Goal: Find specific page/section: Find specific page/section

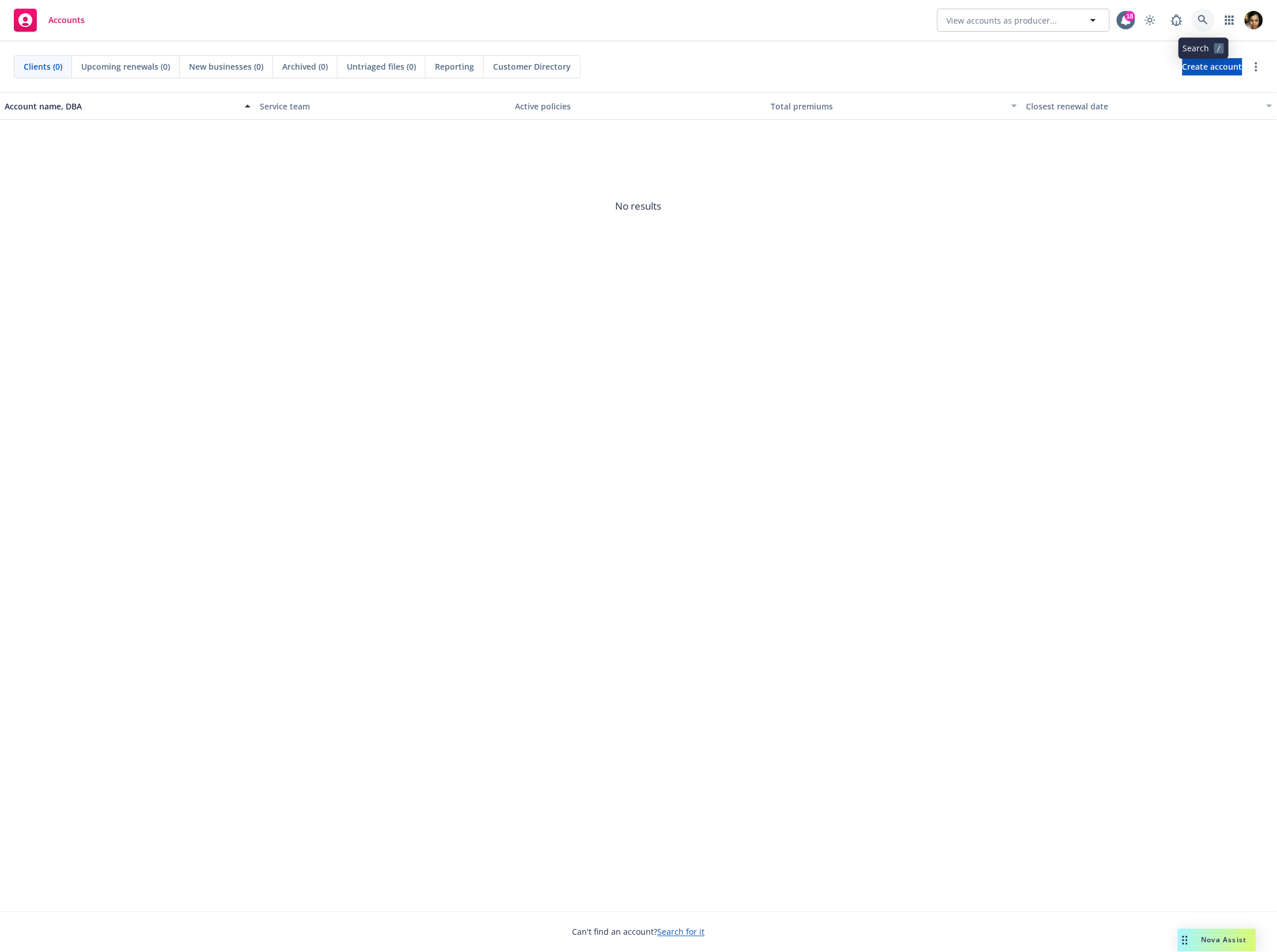
click at [1207, 19] on icon at bounding box center [1203, 20] width 11 height 11
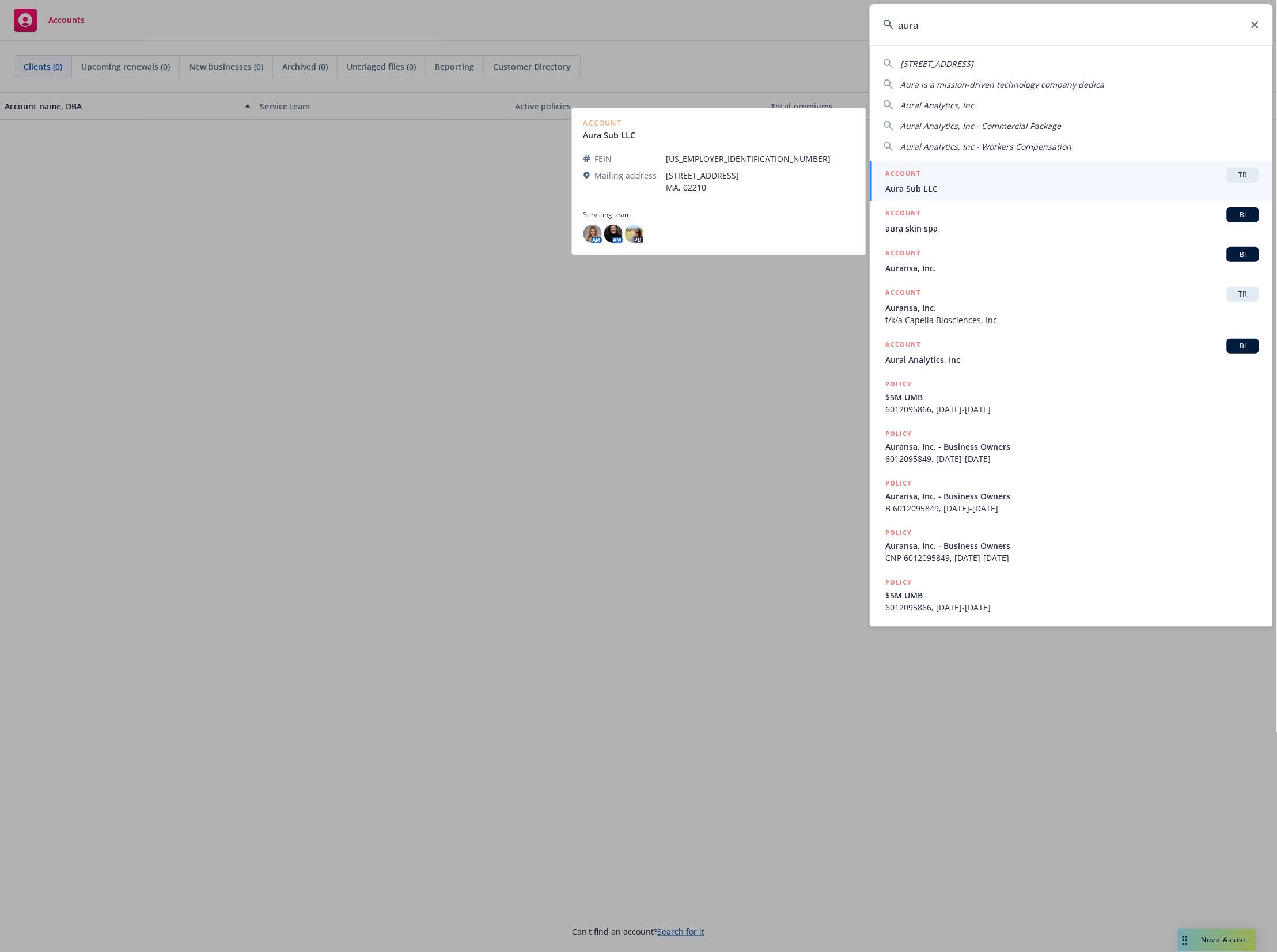
type input "aura"
click at [924, 179] on div "ACCOUNT TR" at bounding box center [1072, 175] width 373 height 15
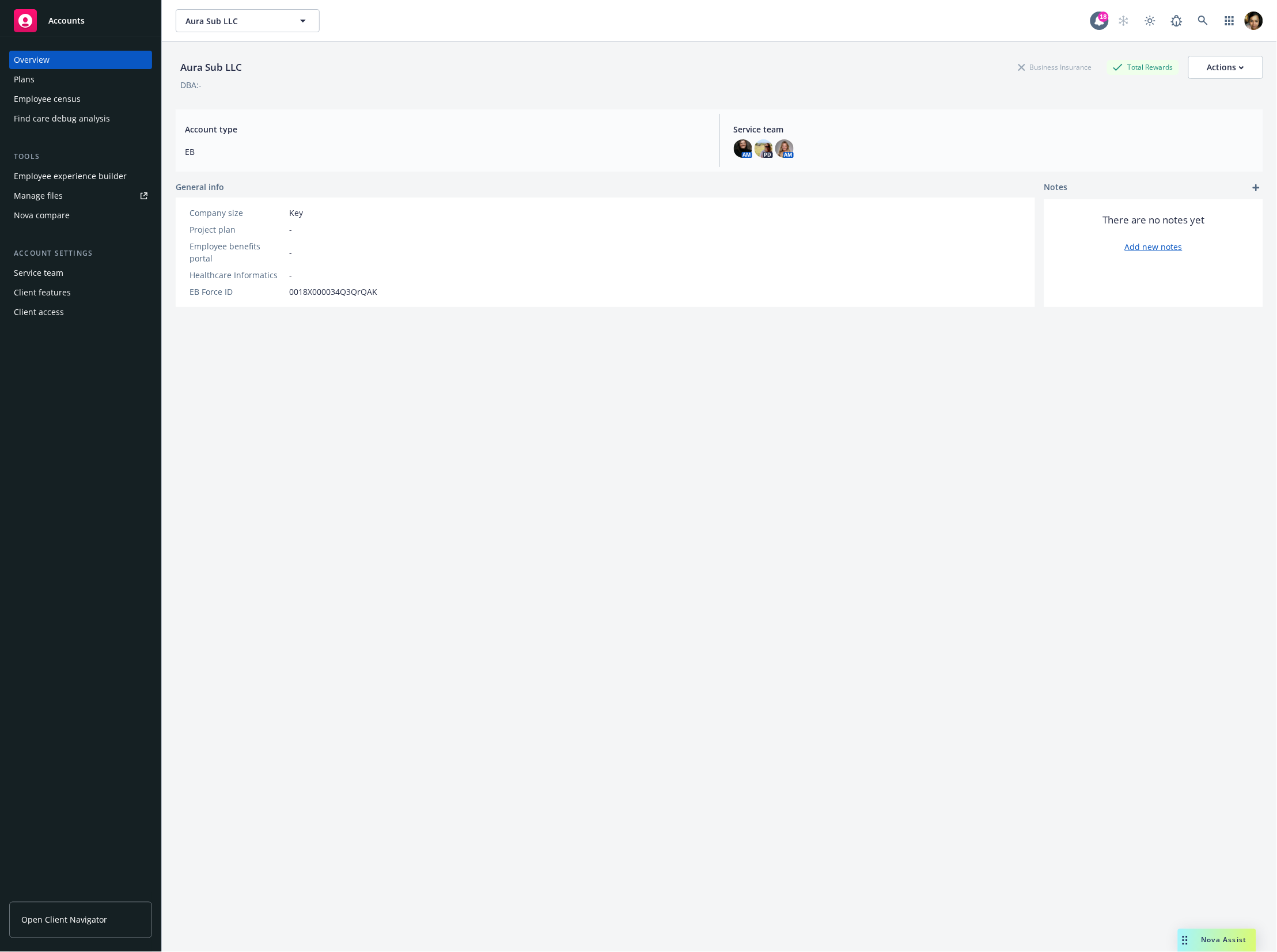
click at [79, 172] on div "Employee experience builder" at bounding box center [70, 176] width 113 height 18
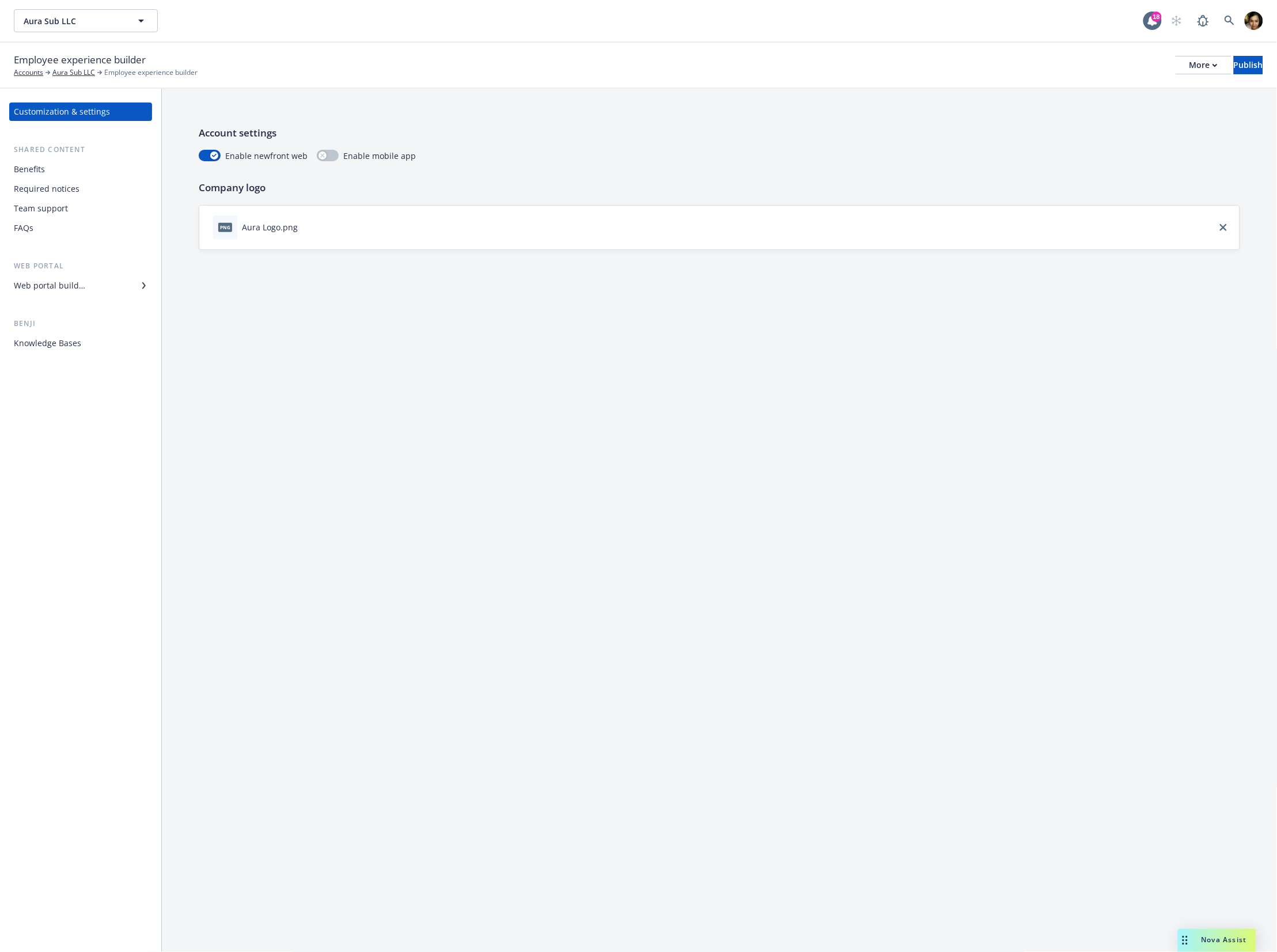
click at [69, 345] on div "Knowledge Bases" at bounding box center [47, 343] width 68 height 18
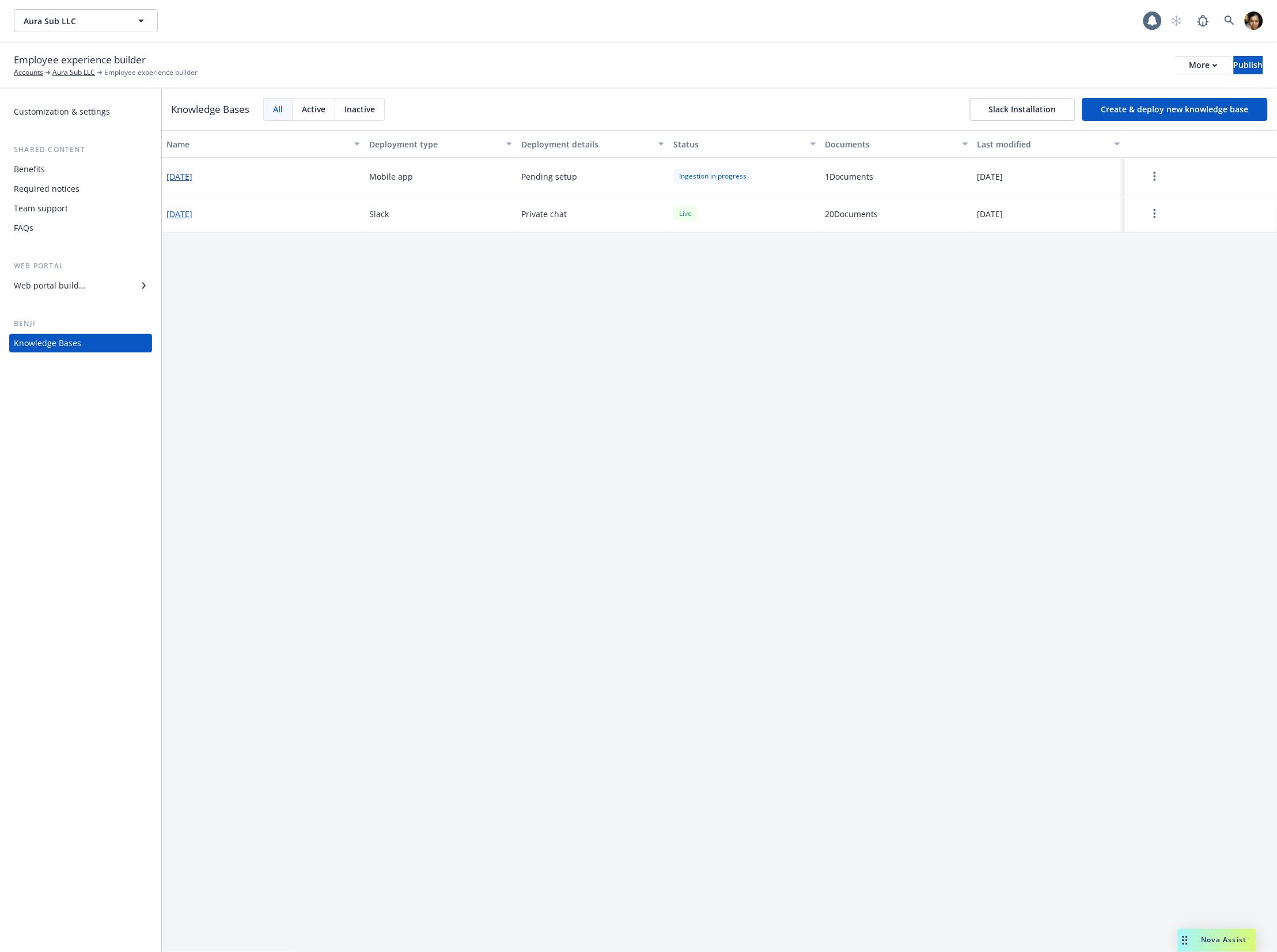
click at [391, 181] on span "Mobile app" at bounding box center [391, 177] width 44 height 12
drag, startPoint x: 391, startPoint y: 181, endPoint x: 400, endPoint y: 222, distance: 42.0
click at [400, 213] on div "[DATE] Mobile app Pending setup Ingestion in progress 1 Documents [DATE] [DATE]…" at bounding box center [719, 185] width 1115 height 55
click at [400, 222] on div "Slack" at bounding box center [441, 214] width 152 height 38
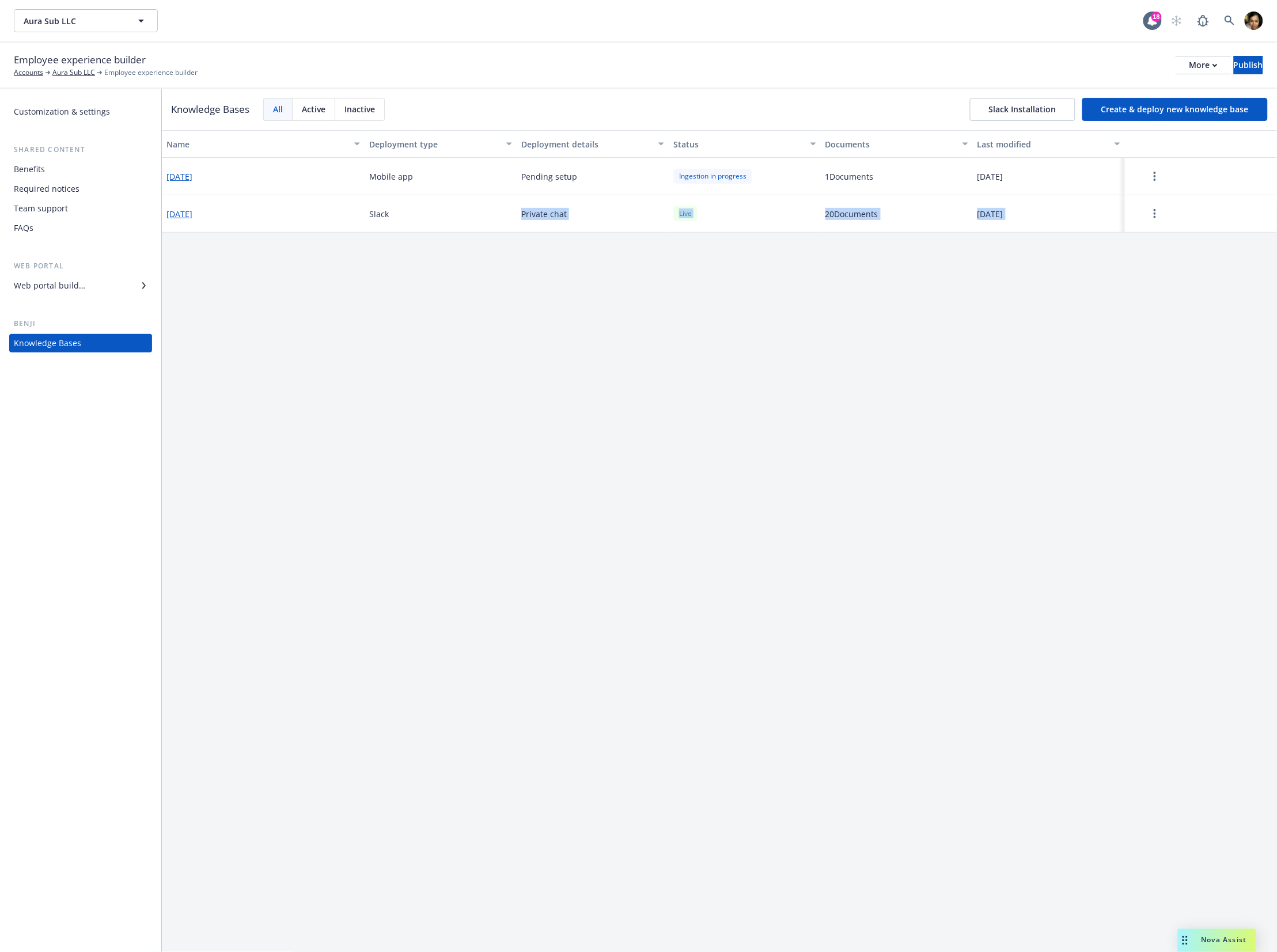
drag, startPoint x: 399, startPoint y: 218, endPoint x: 1120, endPoint y: 213, distance: 721.0
click at [1120, 213] on div "[DATE] Slack Private chat Live 20 Documents [DATE]" at bounding box center [719, 214] width 1115 height 38
drag, startPoint x: 1091, startPoint y: 214, endPoint x: 402, endPoint y: 170, distance: 690.4
click at [402, 170] on div "[DATE] Mobile app Pending setup Ingestion in progress 1 Documents [DATE] [DATE]…" at bounding box center [719, 185] width 1115 height 55
drag, startPoint x: 402, startPoint y: 170, endPoint x: 164, endPoint y: 193, distance: 239.1
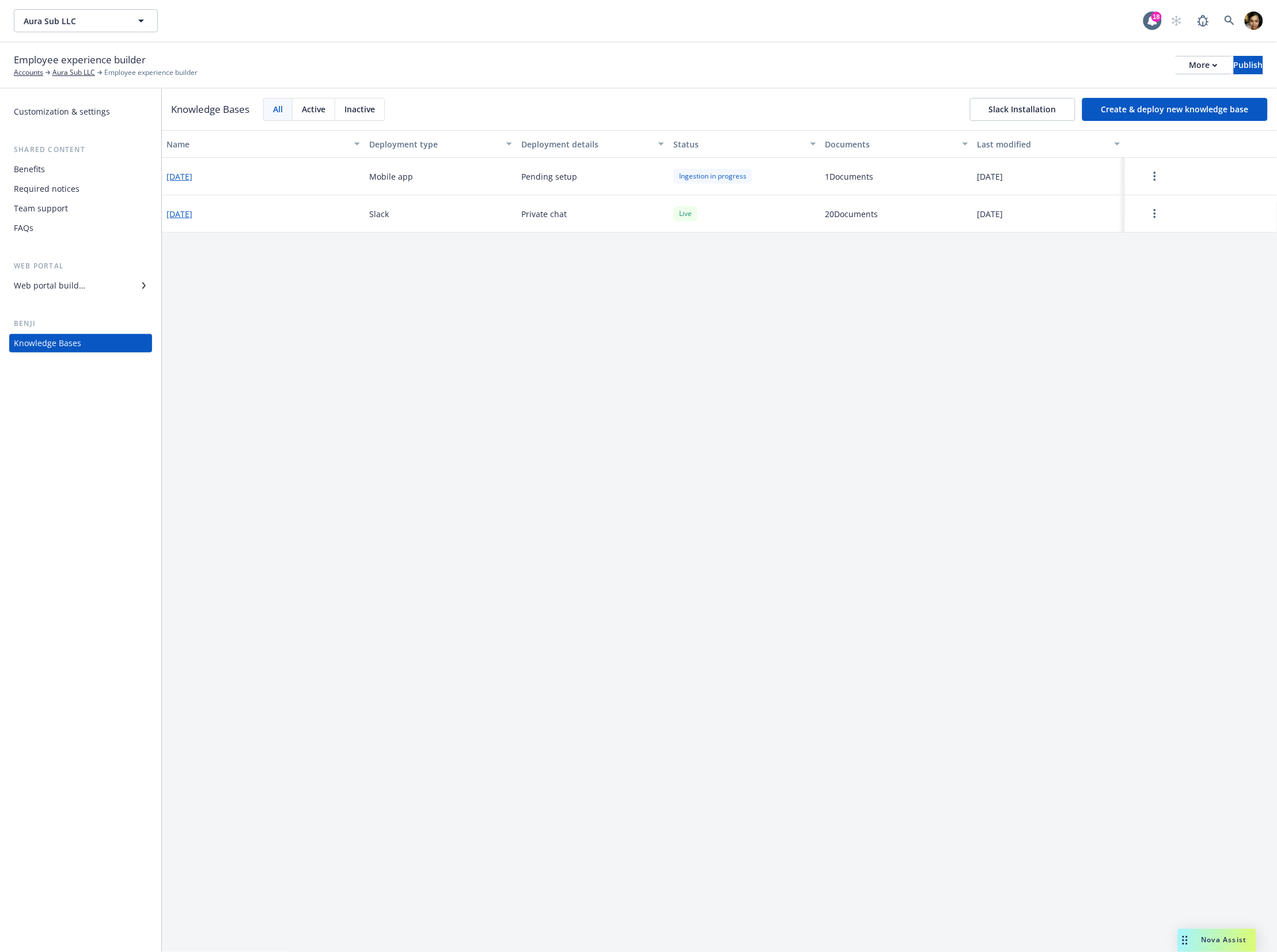
click at [164, 193] on div "[DATE] Mobile app Pending setup Ingestion in progress 1 Documents [DATE]" at bounding box center [719, 176] width 1115 height 38
drag, startPoint x: 203, startPoint y: 194, endPoint x: 1084, endPoint y: 207, distance: 881.1
click at [1084, 207] on div "[DATE] Mobile app Pending setup Ingestion in progress 1 Documents [DATE] [DATE]…" at bounding box center [719, 185] width 1115 height 55
click at [1079, 208] on div "[DATE]" at bounding box center [1048, 214] width 152 height 38
click at [193, 214] on button "[DATE]" at bounding box center [179, 214] width 26 height 12
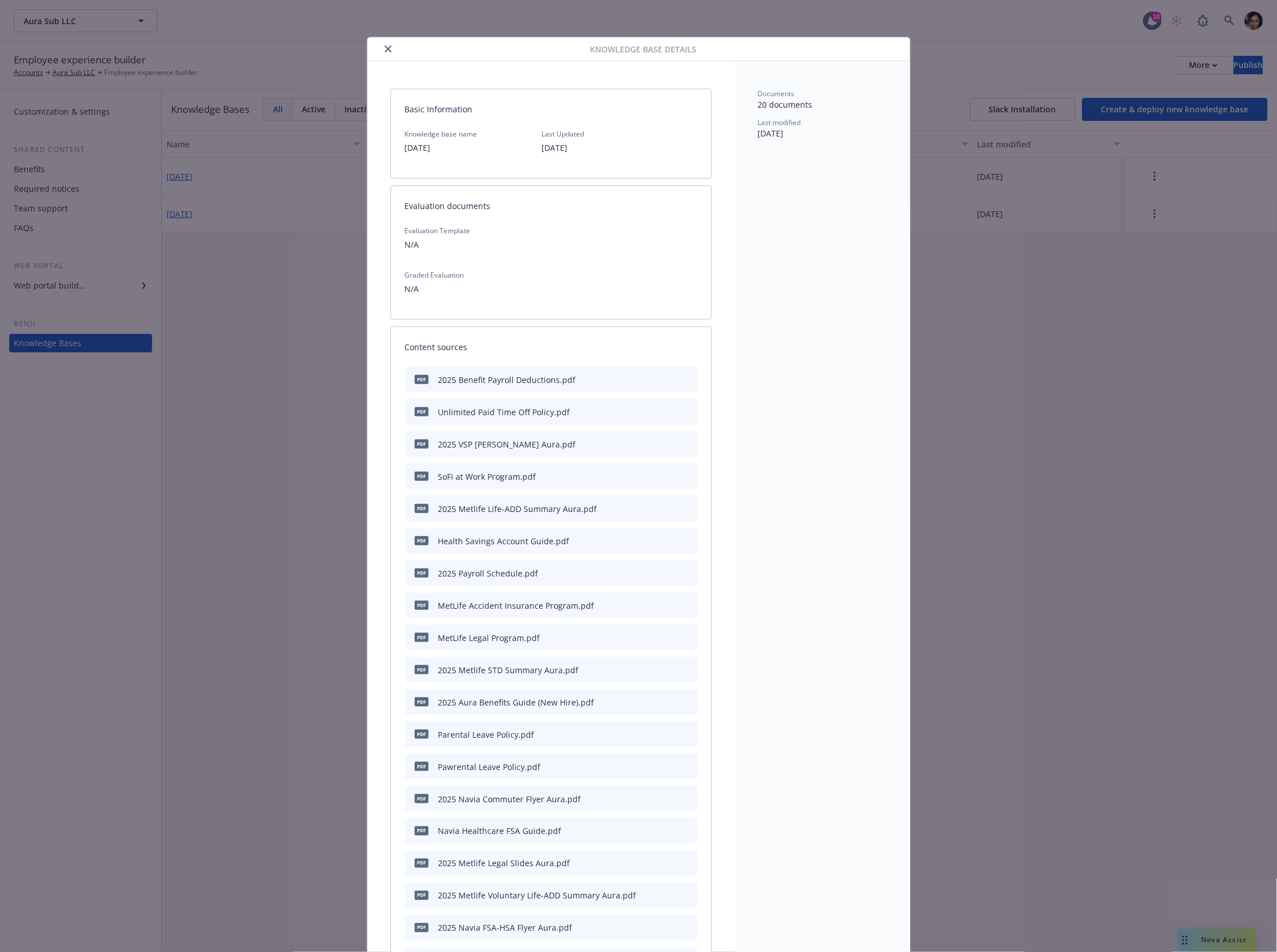
scroll to position [34, 0]
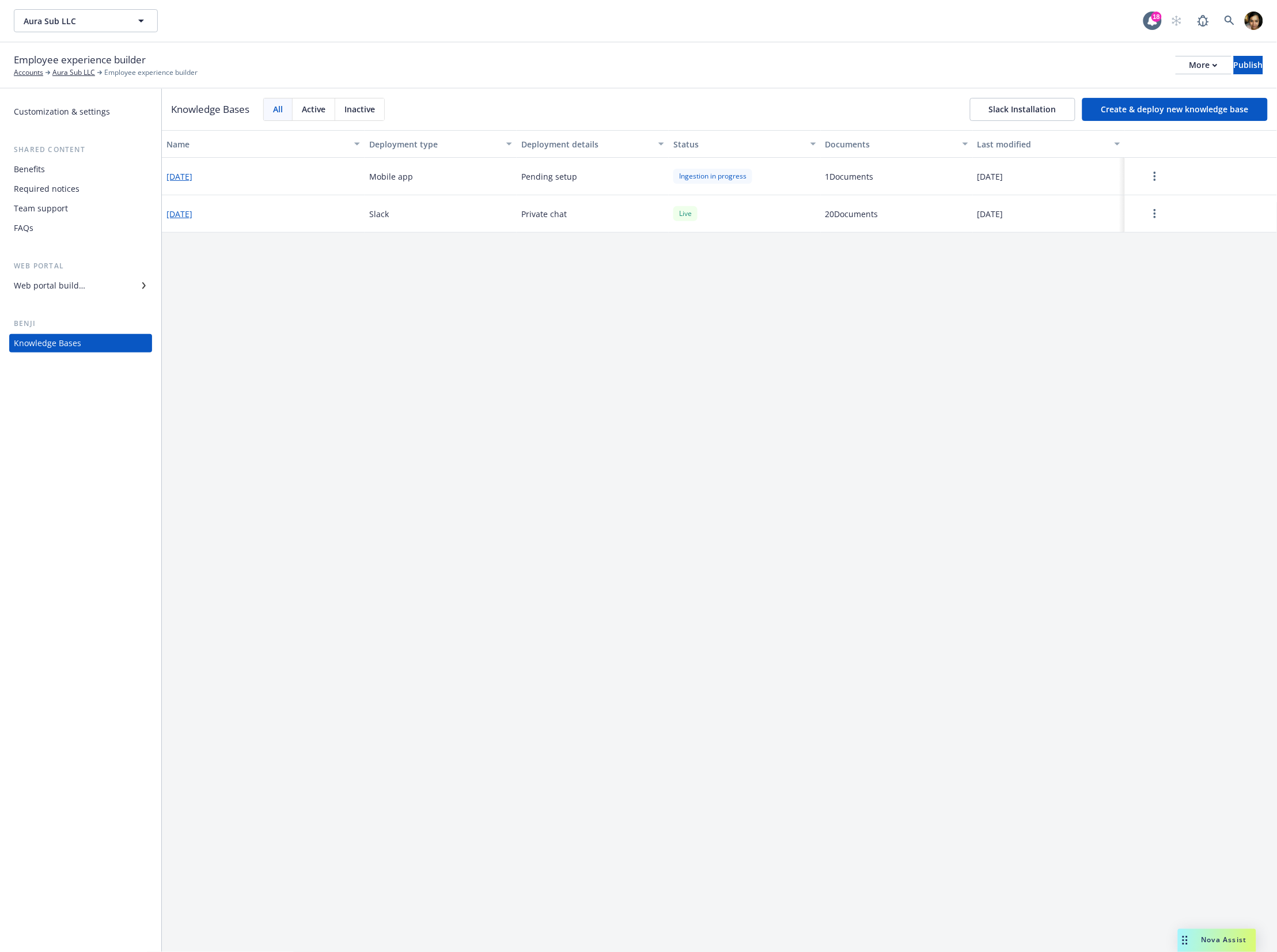
click at [904, 172] on div "1 Documents" at bounding box center [896, 176] width 152 height 38
click at [993, 181] on div "[DATE]" at bounding box center [1048, 176] width 152 height 38
click at [1028, 220] on div "[DATE]" at bounding box center [1048, 214] width 152 height 38
click at [692, 220] on div "Live" at bounding box center [686, 213] width 25 height 14
click at [178, 204] on div "[DATE]" at bounding box center [263, 214] width 203 height 38
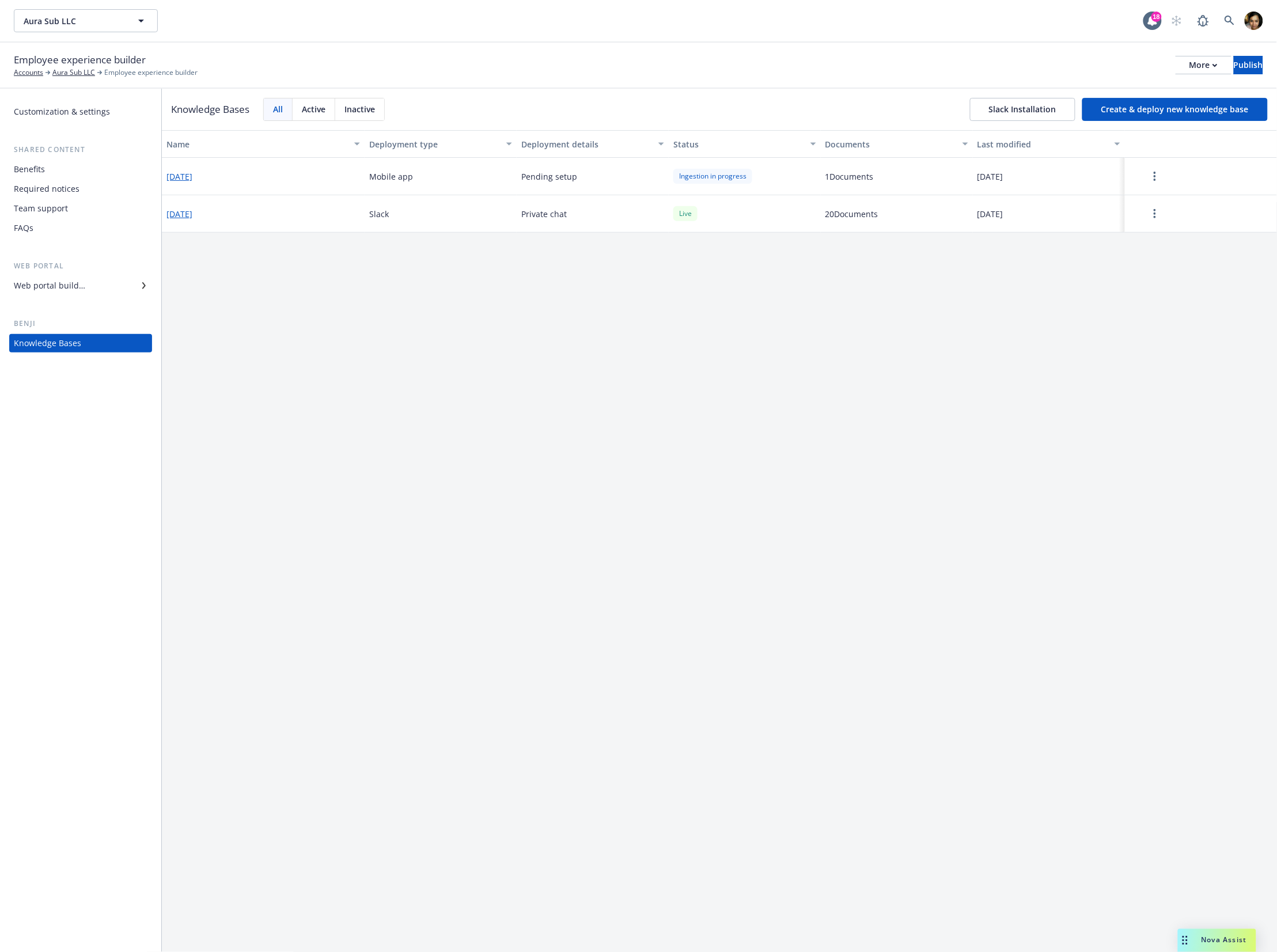
click at [186, 219] on button "[DATE]" at bounding box center [179, 214] width 26 height 12
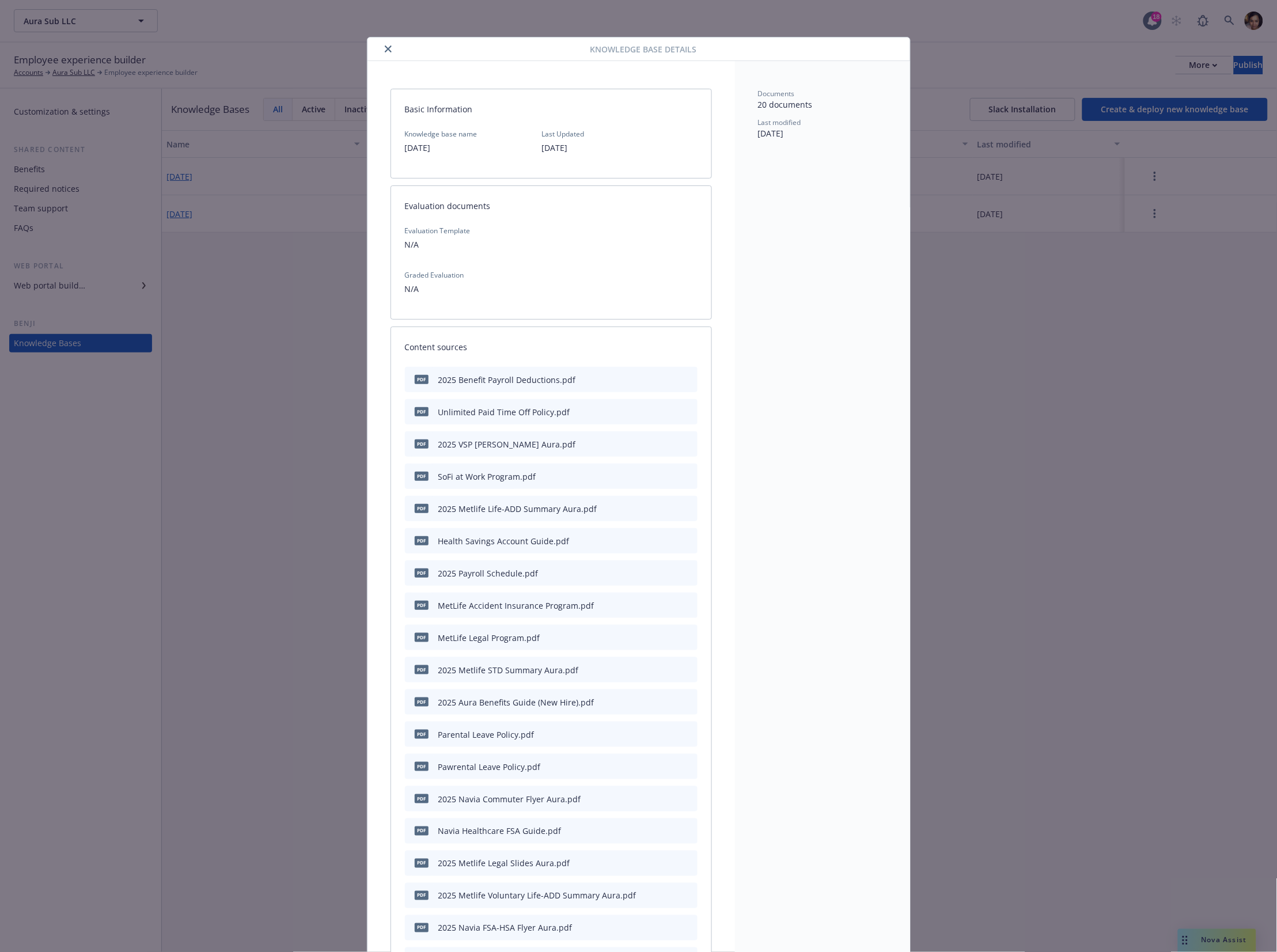
scroll to position [34, 0]
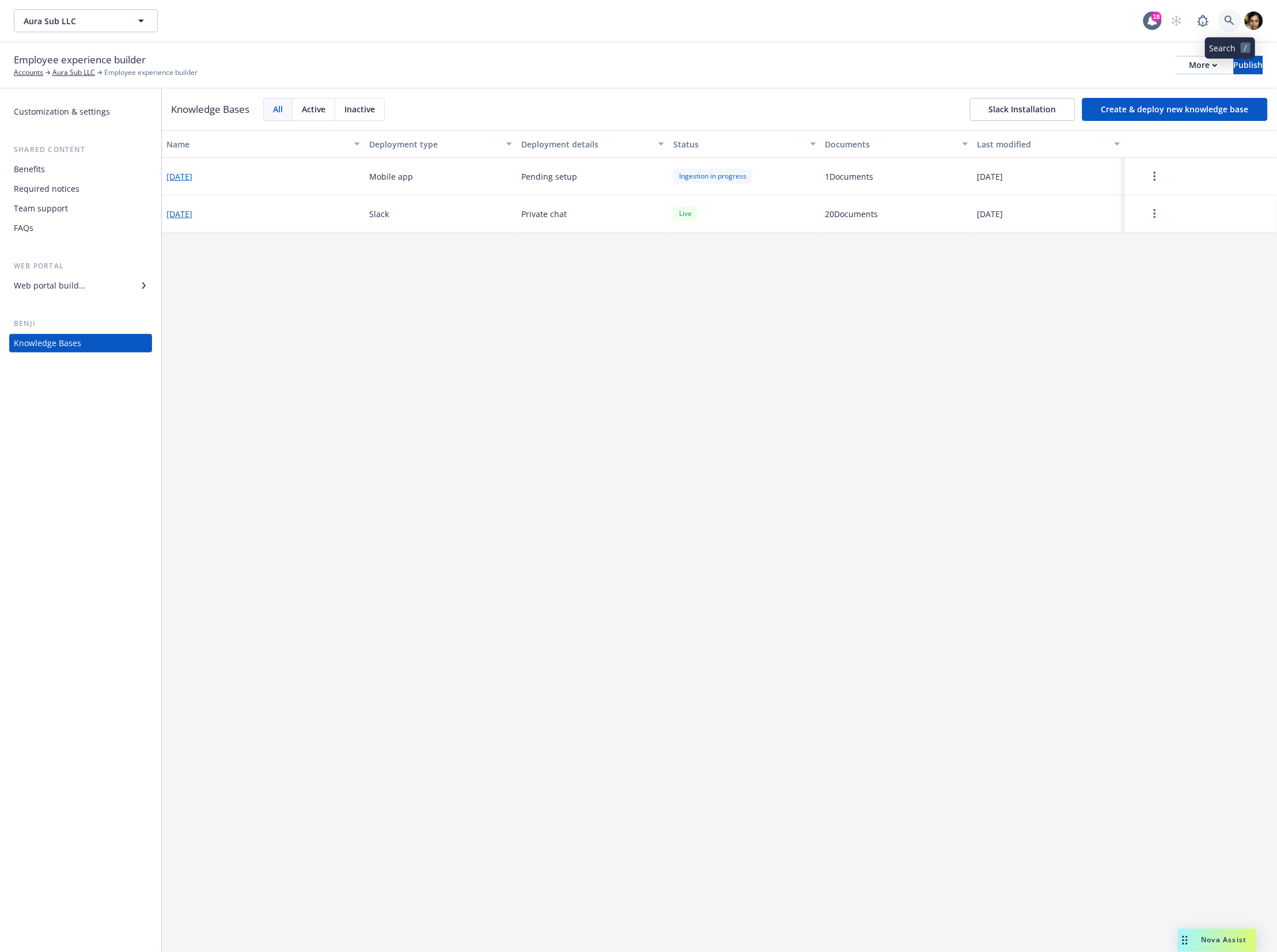
click at [1231, 19] on icon at bounding box center [1230, 20] width 10 height 10
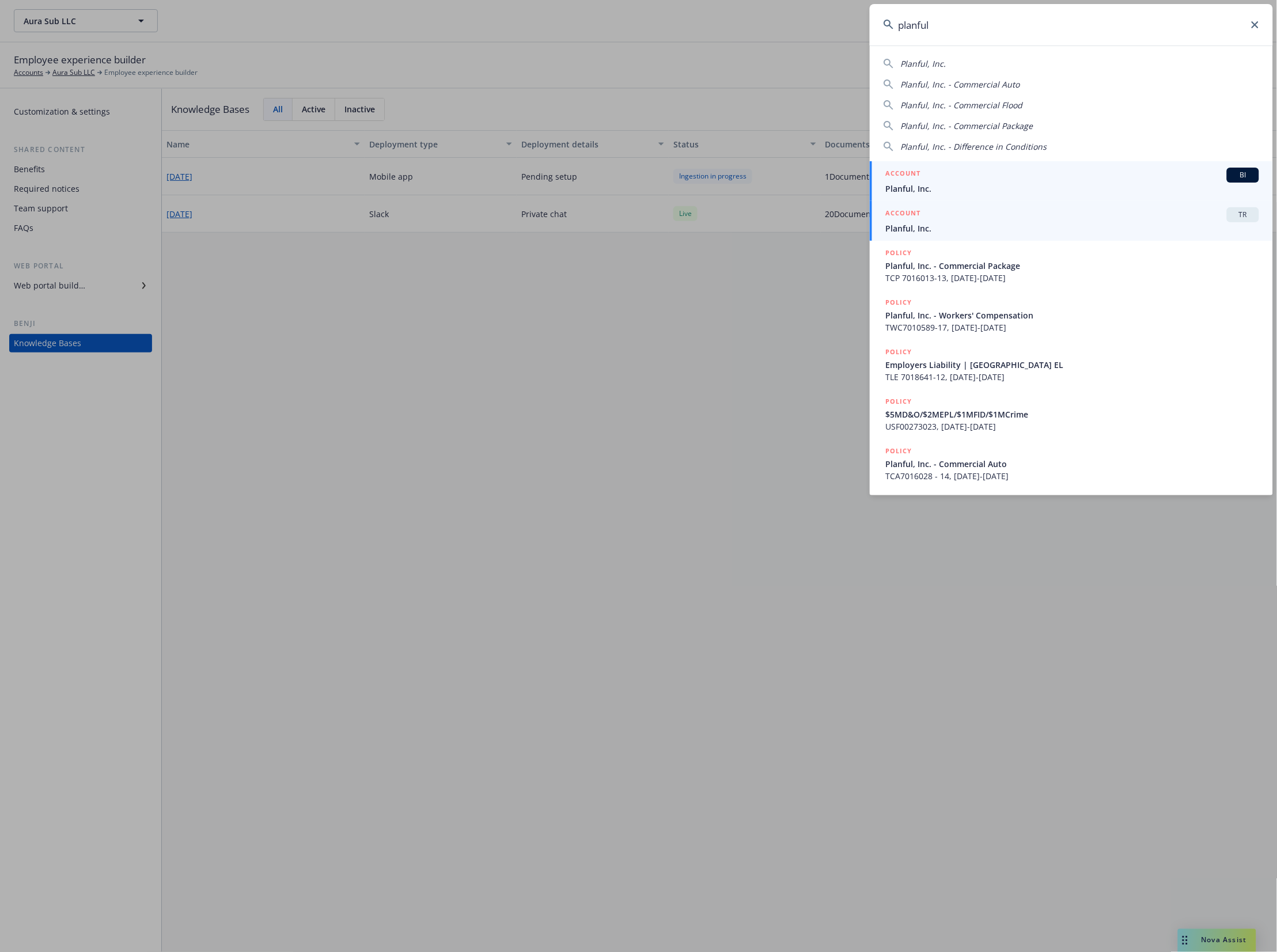
type input "planful"
click at [1250, 220] on span "TR" at bounding box center [1243, 214] width 23 height 11
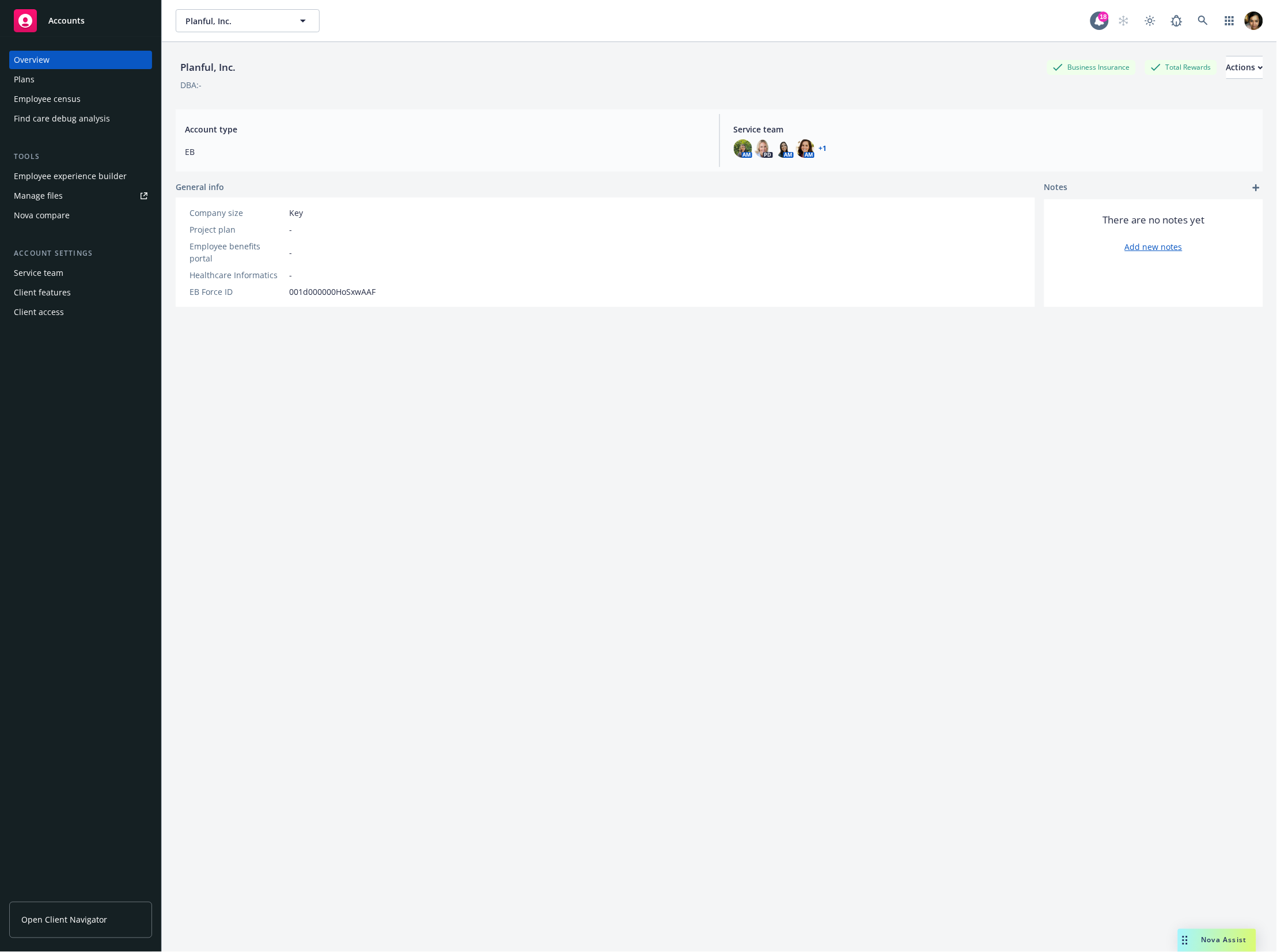
click at [79, 178] on div "Employee experience builder" at bounding box center [70, 176] width 113 height 18
